Goal: Navigation & Orientation: Understand site structure

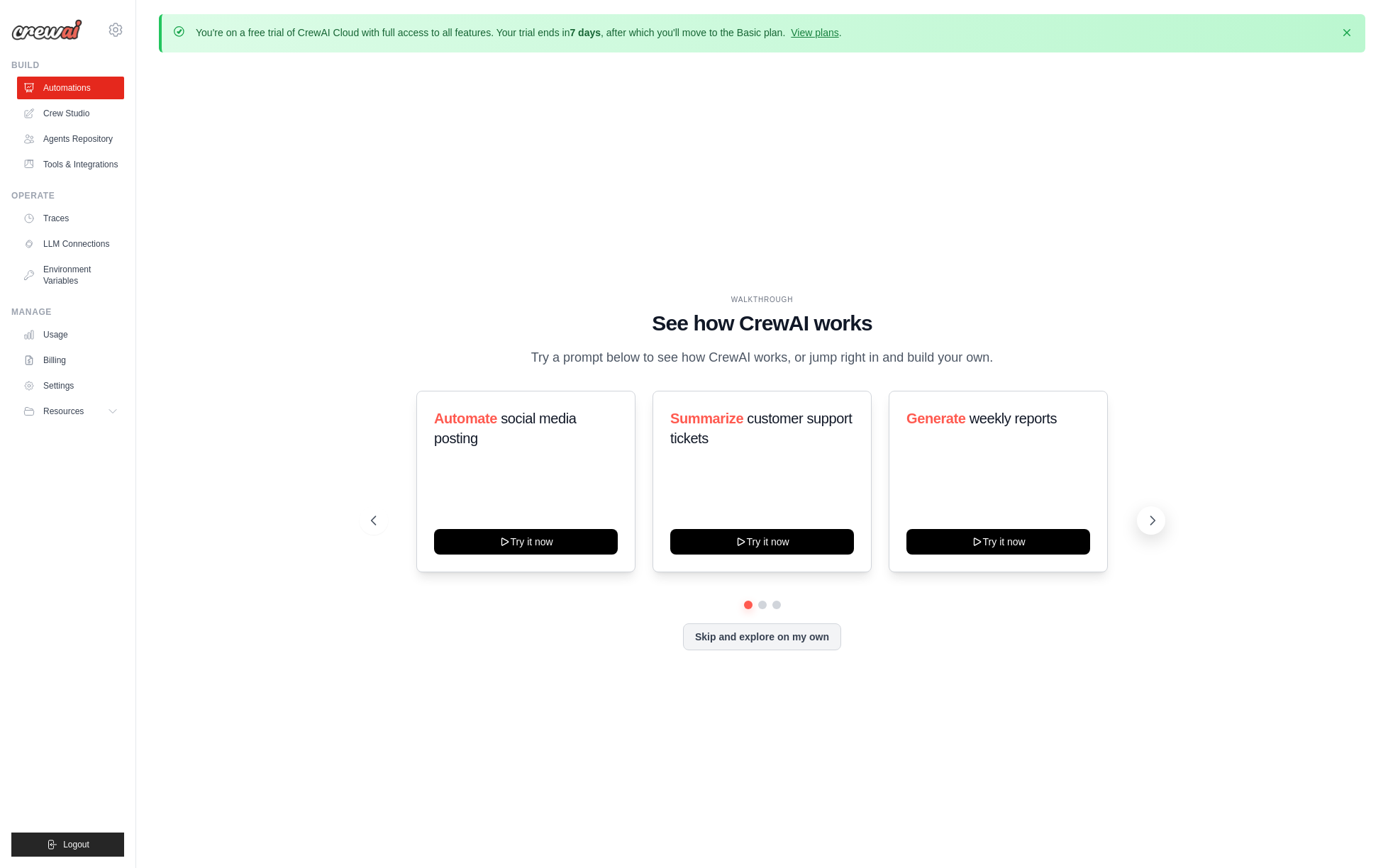
click at [1147, 523] on icon at bounding box center [1153, 521] width 14 height 14
click at [1148, 523] on icon at bounding box center [1153, 521] width 14 height 14
click at [825, 633] on button "Skip and explore on my own" at bounding box center [762, 635] width 158 height 27
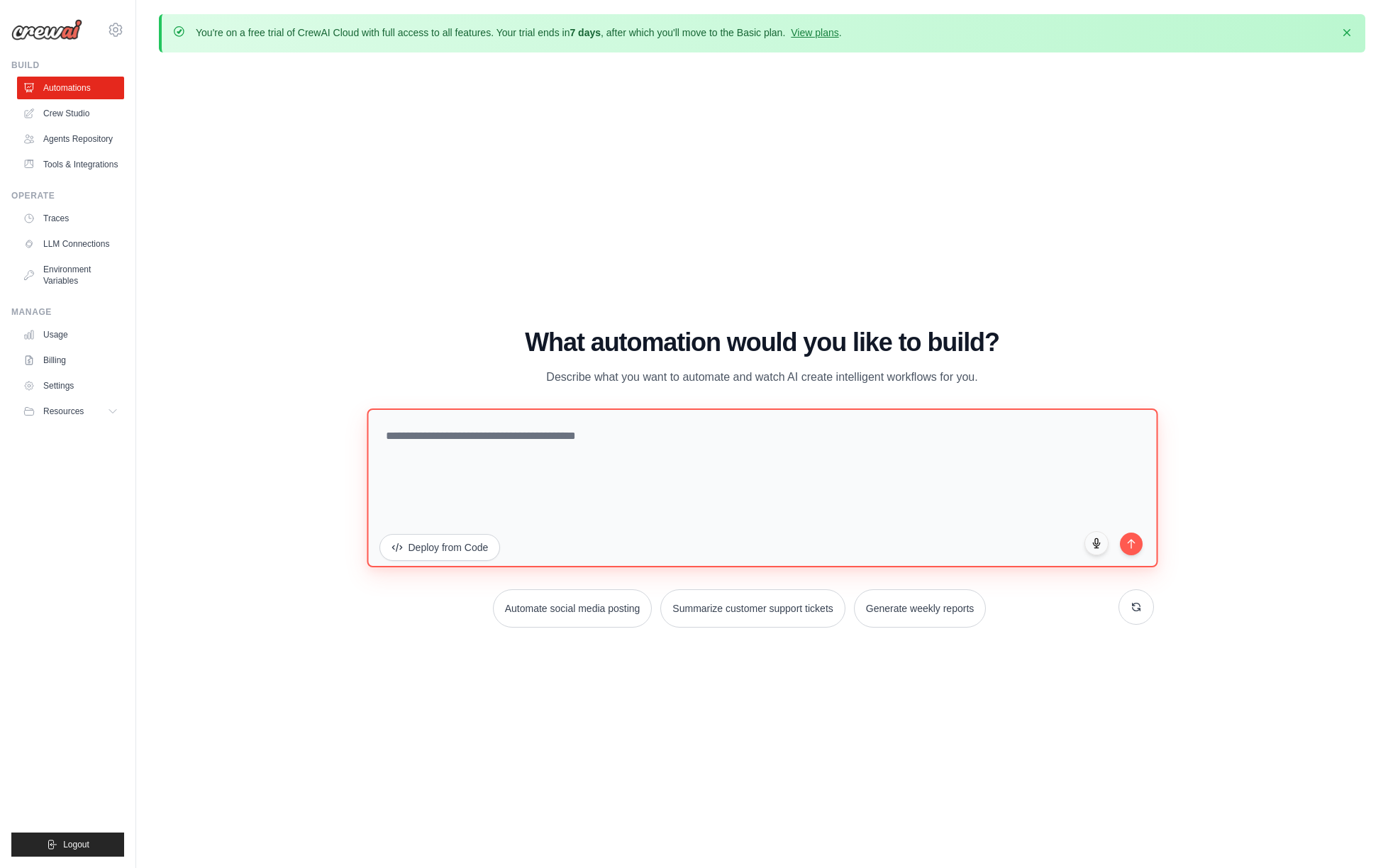
click at [812, 509] on textarea at bounding box center [762, 487] width 791 height 159
click at [67, 246] on link "LLM Connections" at bounding box center [72, 244] width 107 height 23
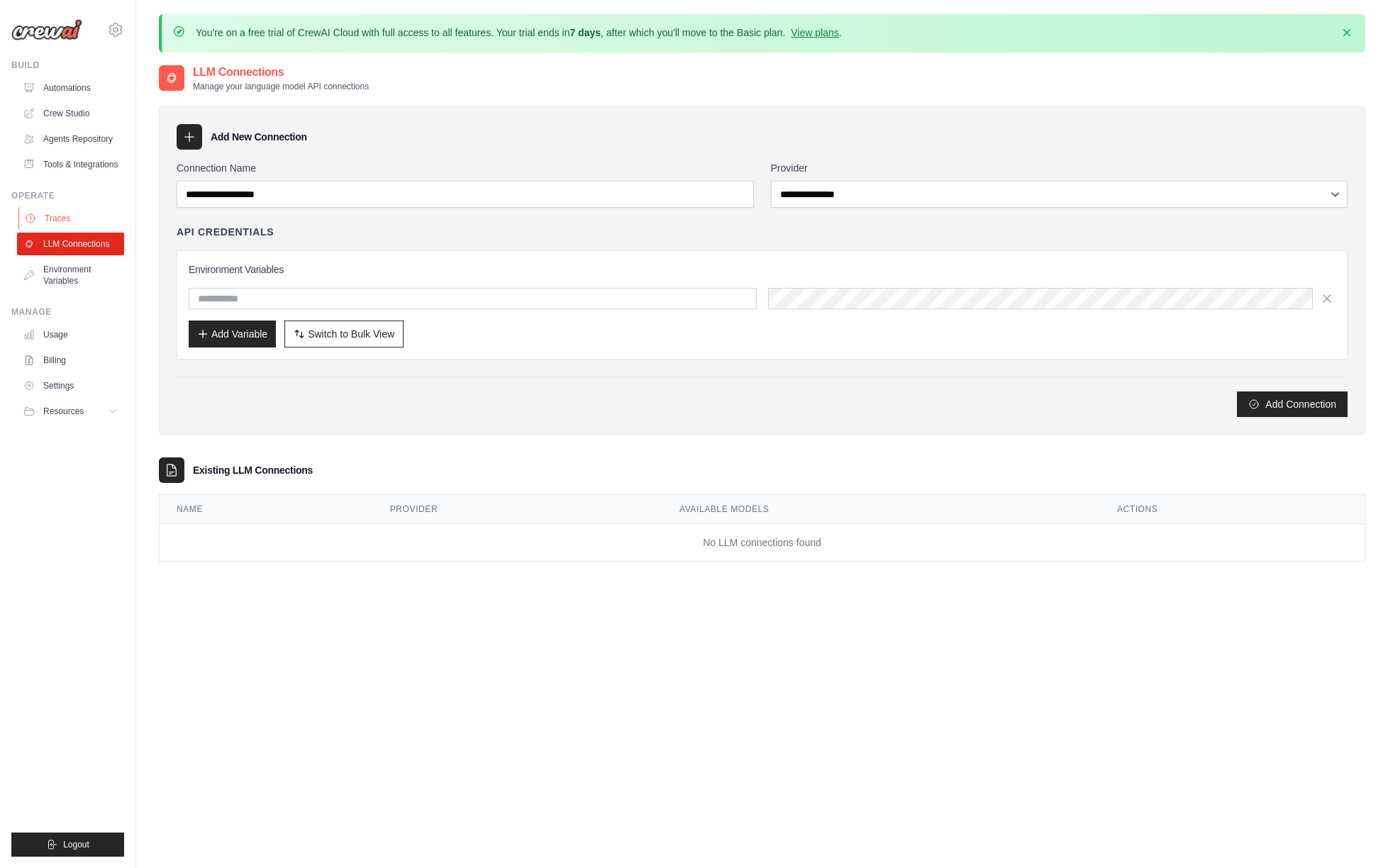
click at [60, 210] on link "Traces" at bounding box center [72, 218] width 107 height 23
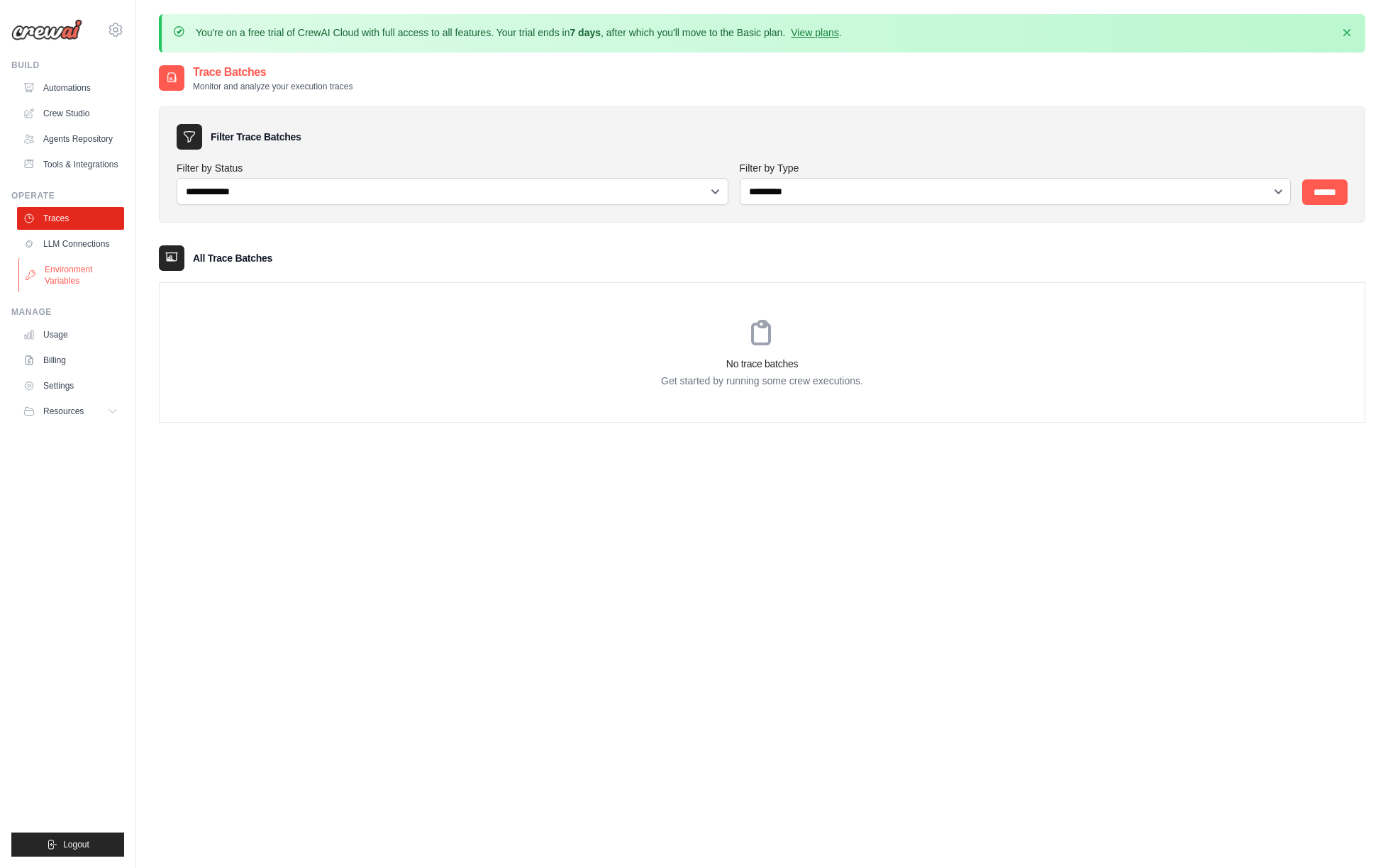
click at [77, 273] on link "Environment Variables" at bounding box center [72, 275] width 107 height 34
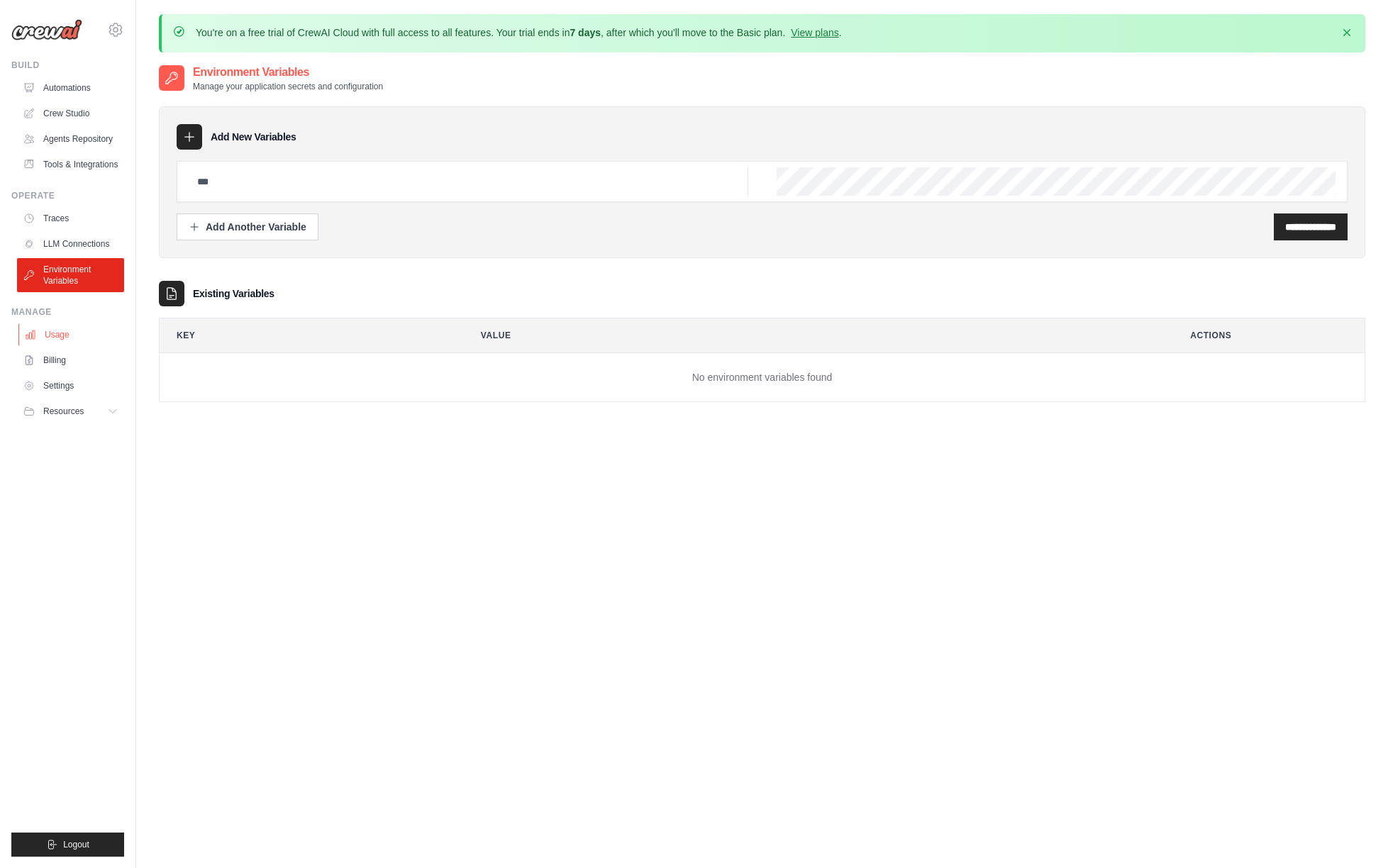
click at [50, 337] on link "Usage" at bounding box center [72, 335] width 107 height 23
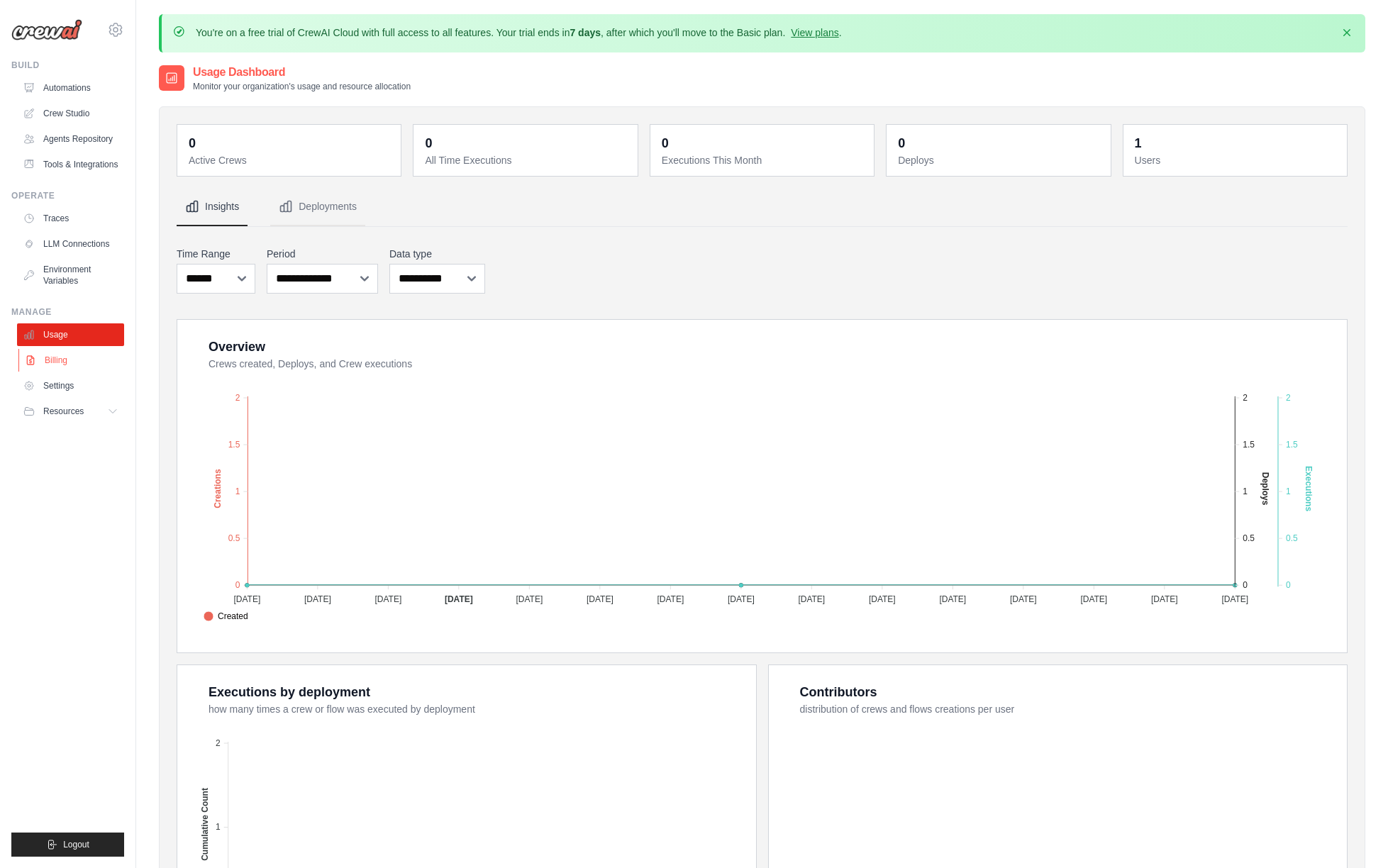
click at [49, 357] on link "Billing" at bounding box center [72, 360] width 107 height 23
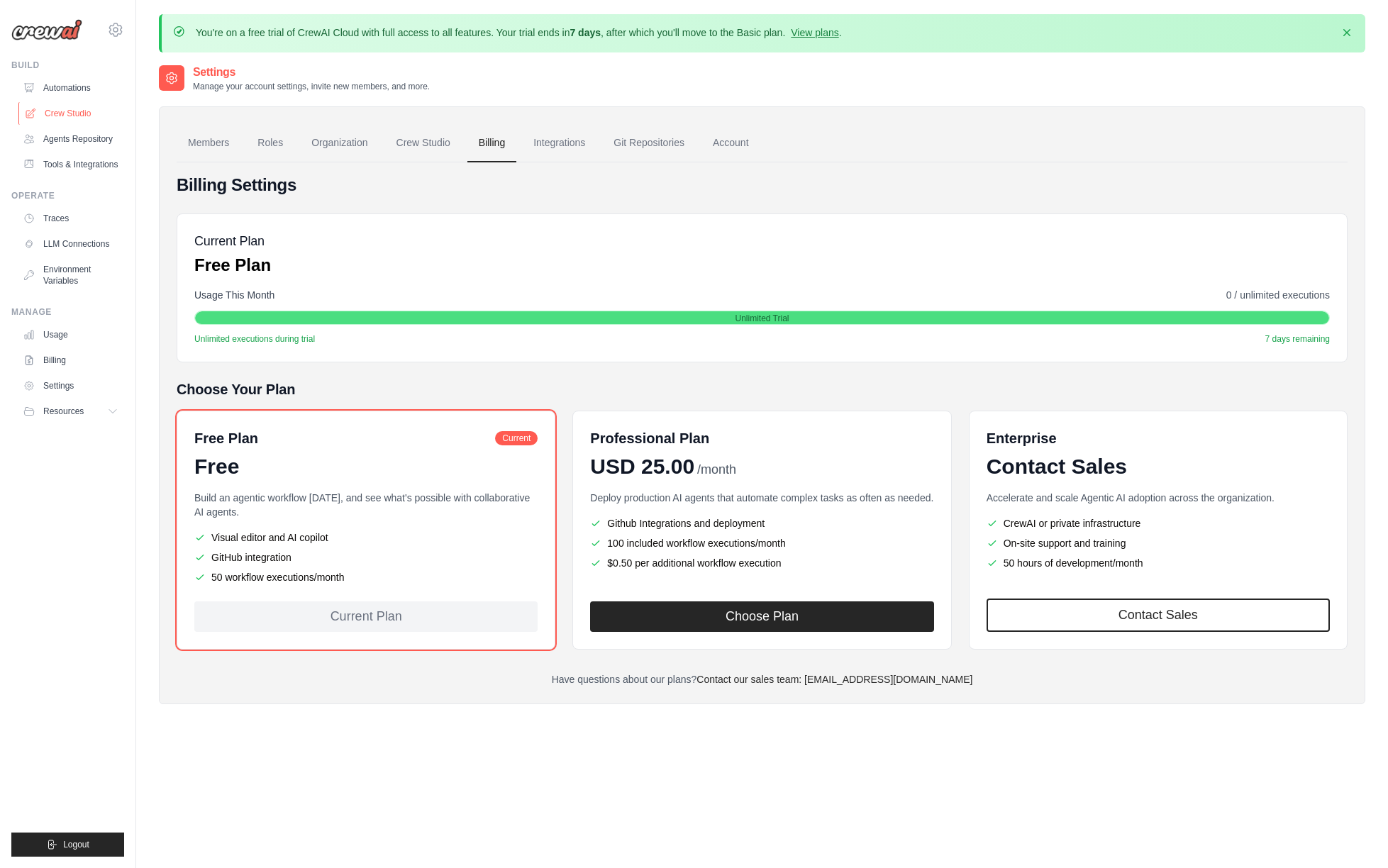
click at [53, 113] on link "Crew Studio" at bounding box center [72, 113] width 107 height 23
